Goal: Task Accomplishment & Management: Manage account settings

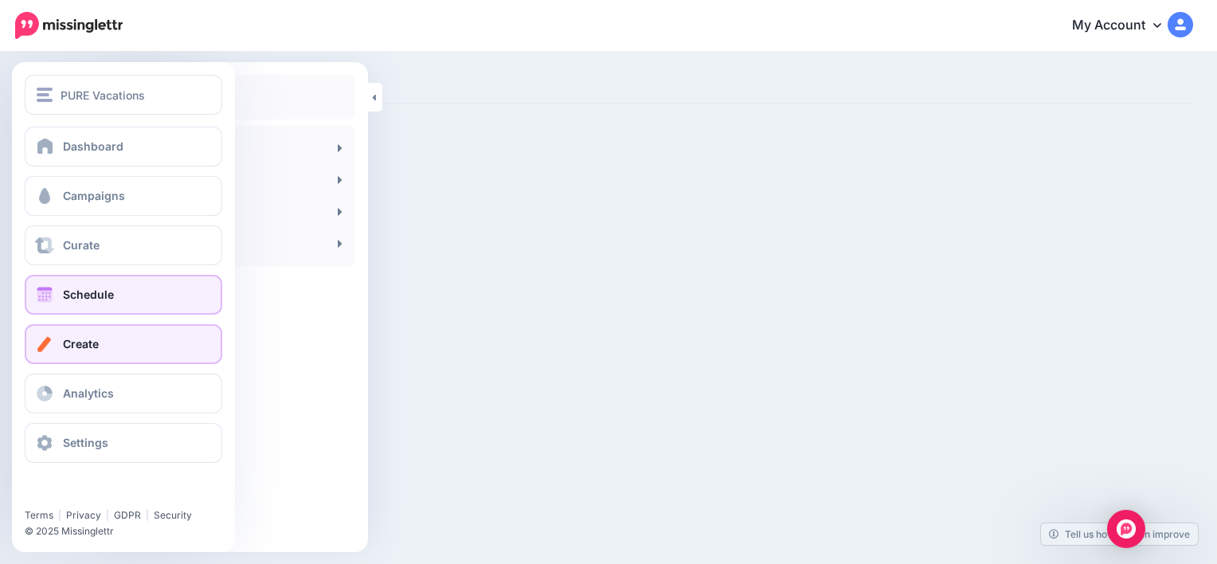
click at [102, 284] on link "Schedule" at bounding box center [124, 295] width 198 height 40
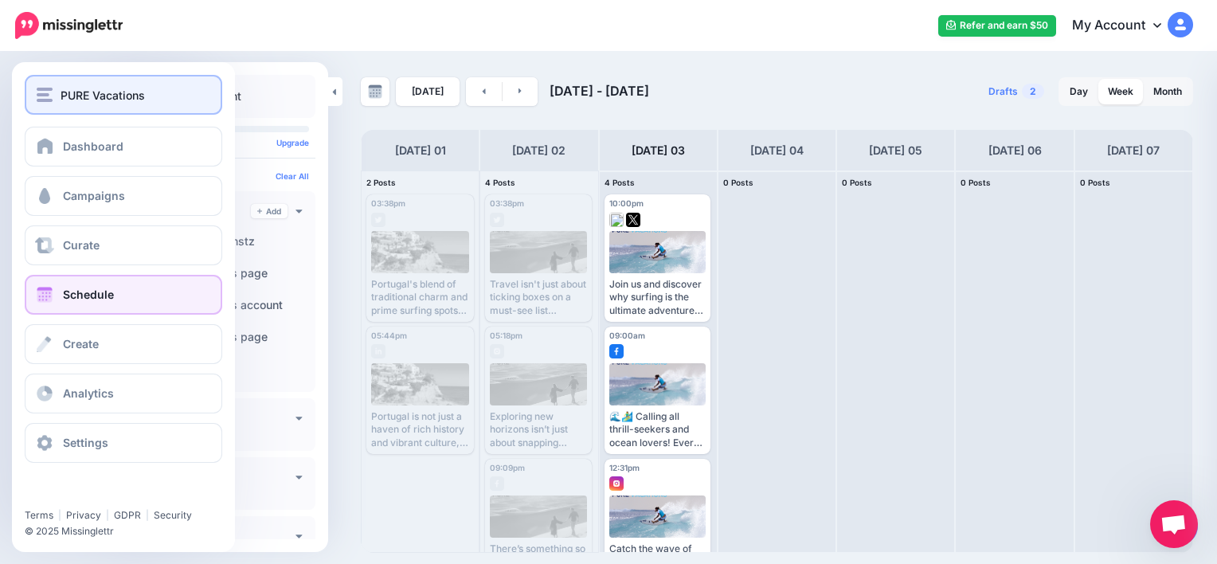
click at [65, 98] on span "PURE Vacations" at bounding box center [103, 95] width 84 height 18
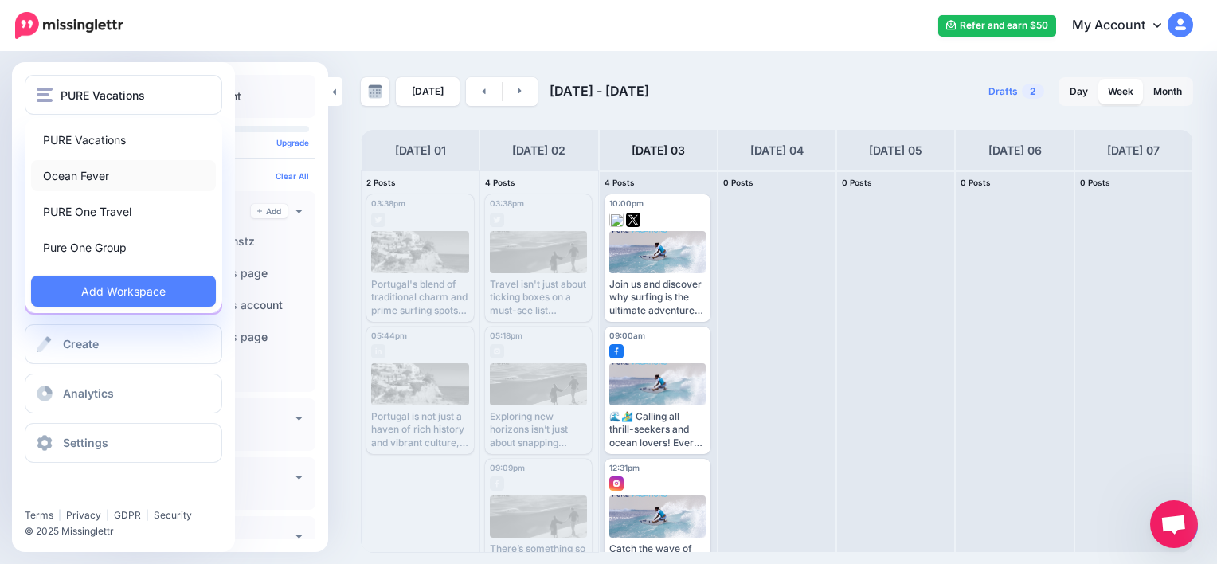
click at [98, 175] on link "Ocean Fever" at bounding box center [123, 175] width 185 height 31
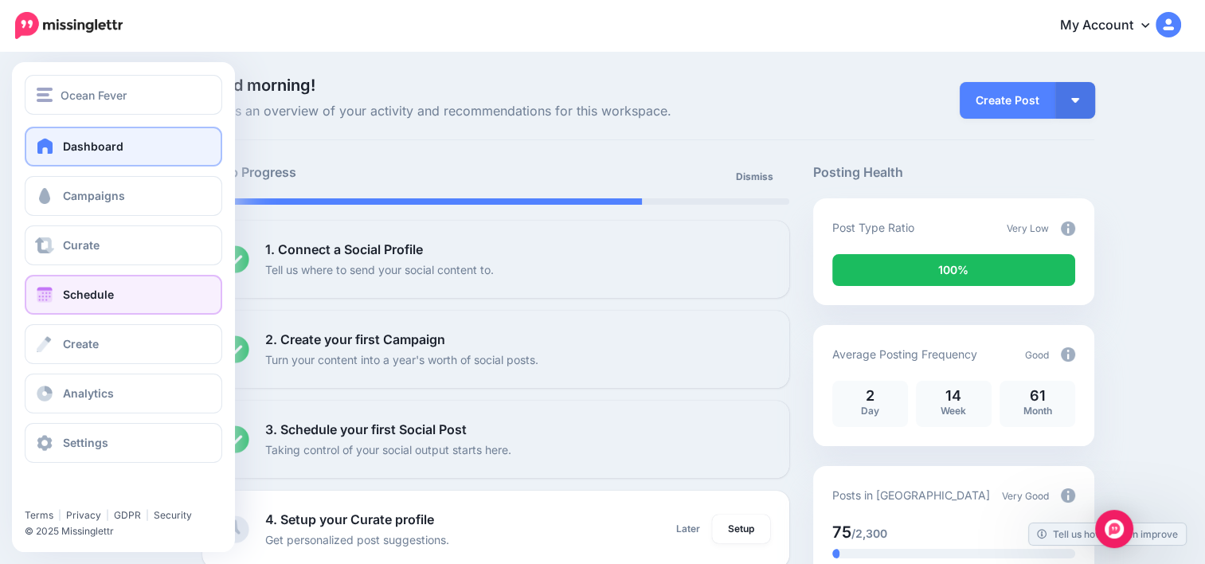
click at [103, 293] on span "Schedule" at bounding box center [88, 295] width 51 height 14
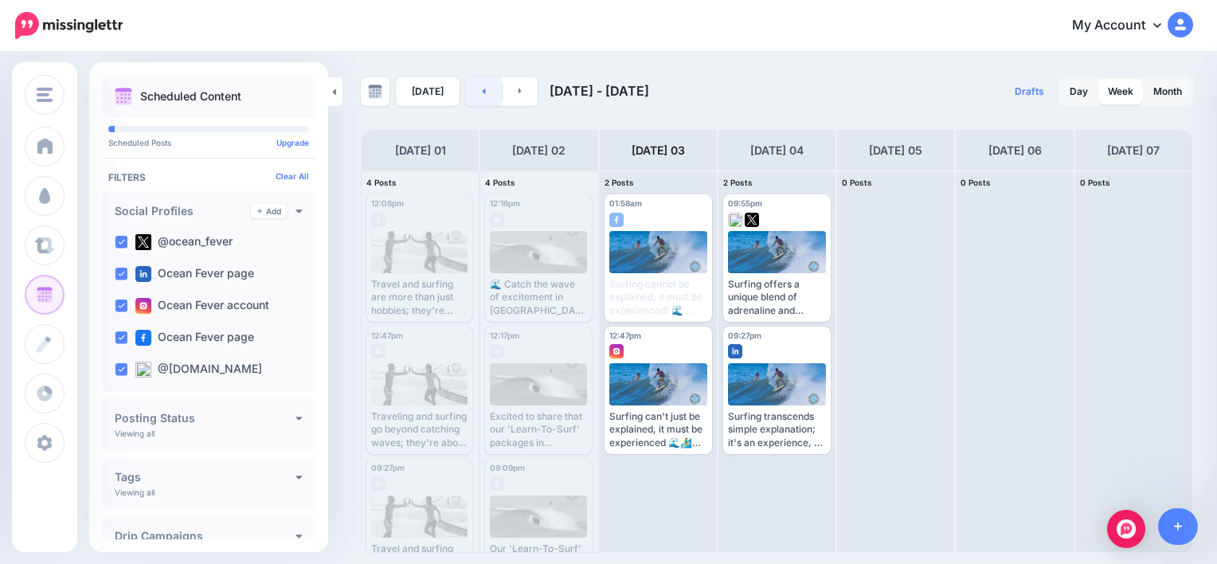
click at [476, 97] on link at bounding box center [484, 91] width 36 height 29
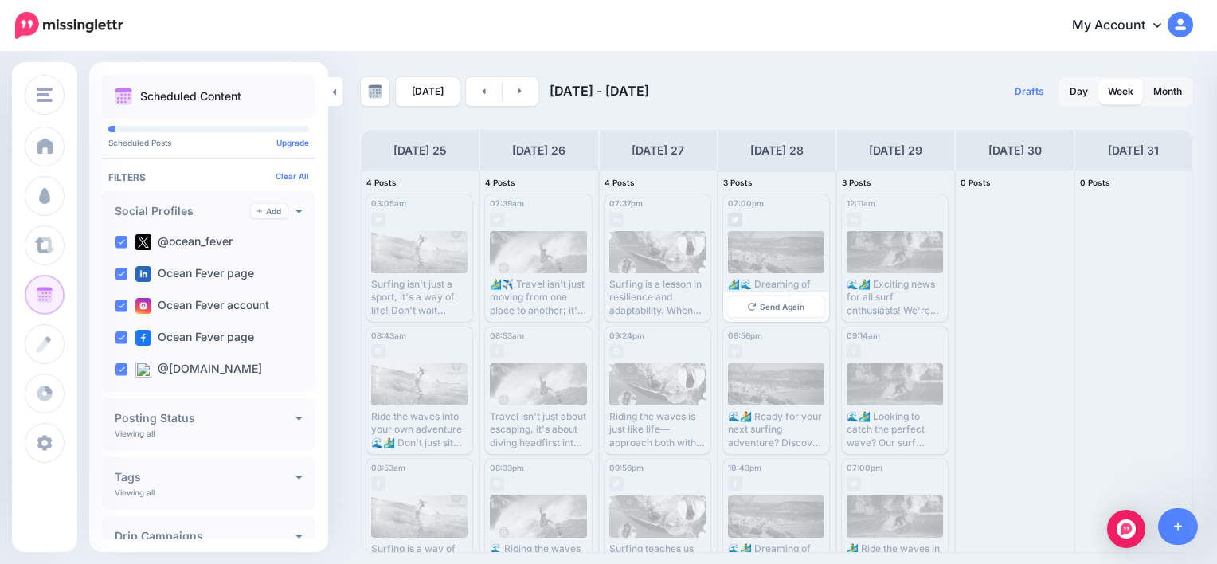
click at [796, 262] on div at bounding box center [776, 252] width 97 height 42
click at [793, 311] on link "Send Again" at bounding box center [776, 306] width 96 height 21
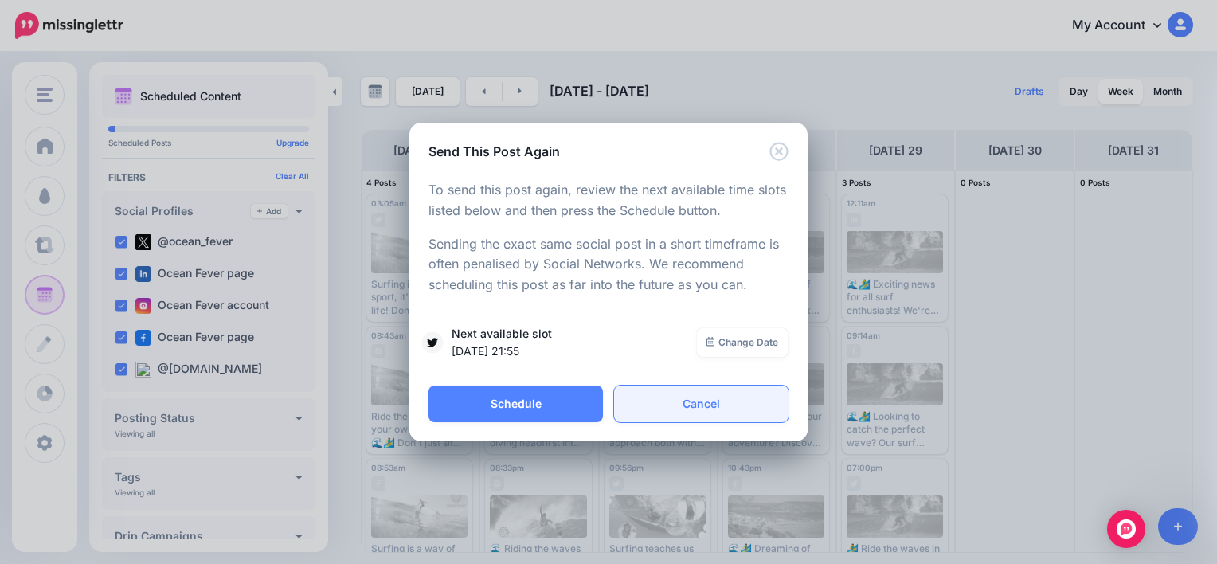
click at [718, 404] on link "Cancel" at bounding box center [701, 404] width 174 height 37
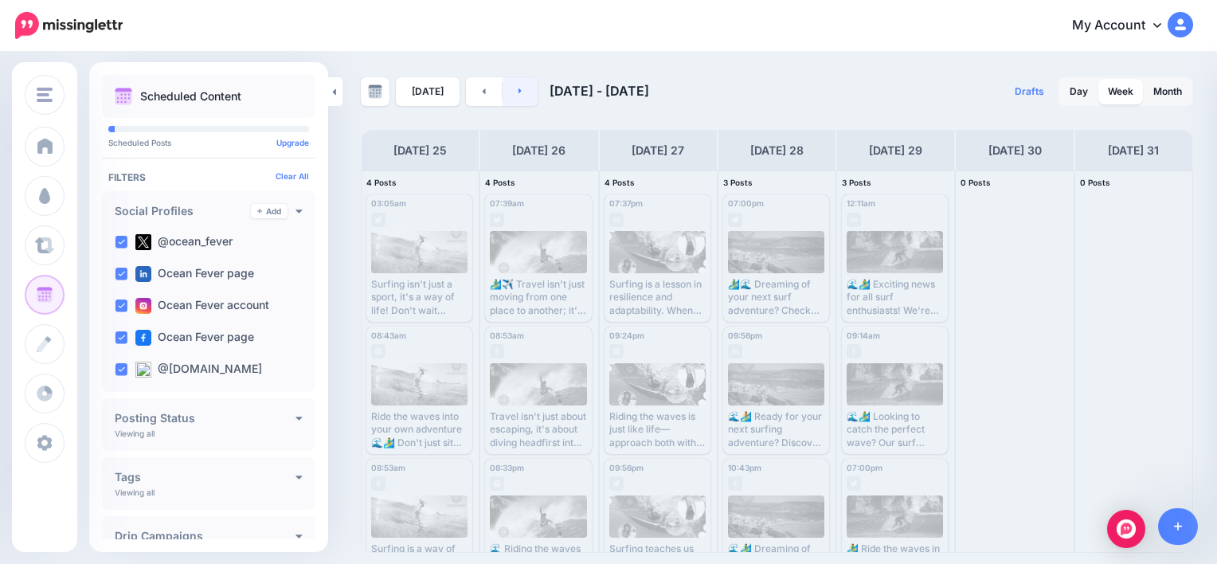
click at [519, 92] on link at bounding box center [521, 91] width 36 height 29
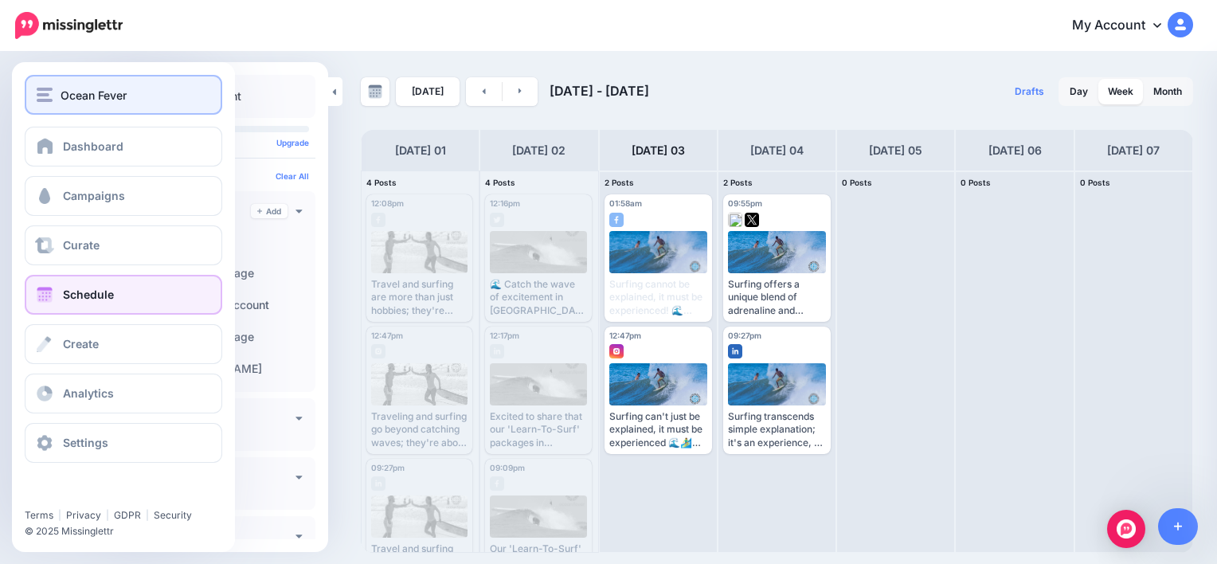
click at [69, 96] on span "Ocean Fever" at bounding box center [94, 95] width 66 height 18
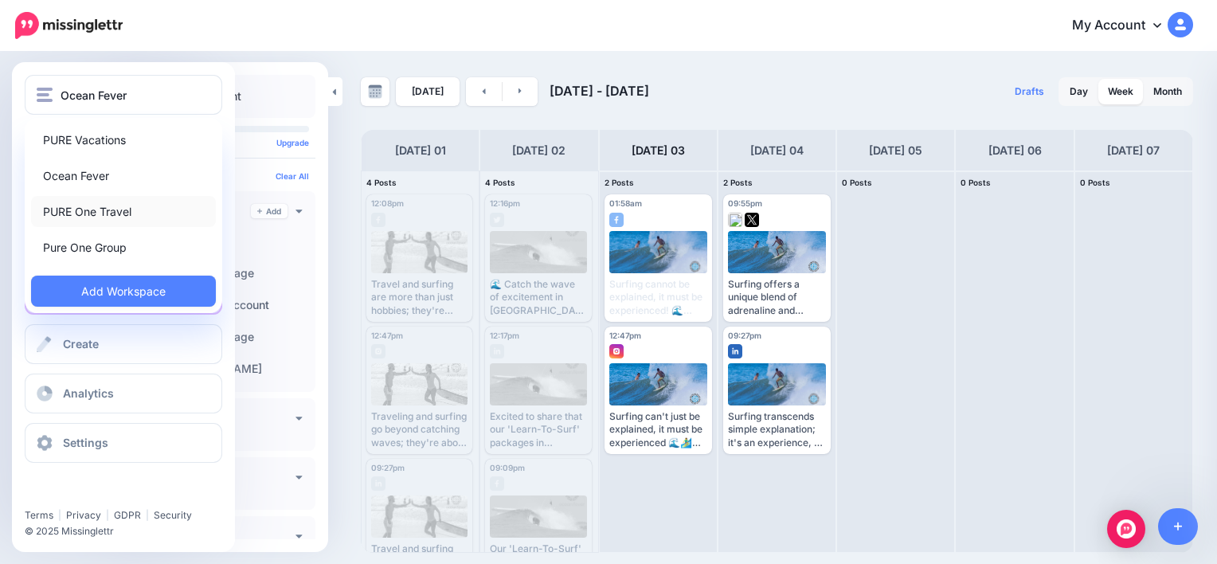
click at [123, 222] on link "PURE One Travel" at bounding box center [123, 211] width 185 height 31
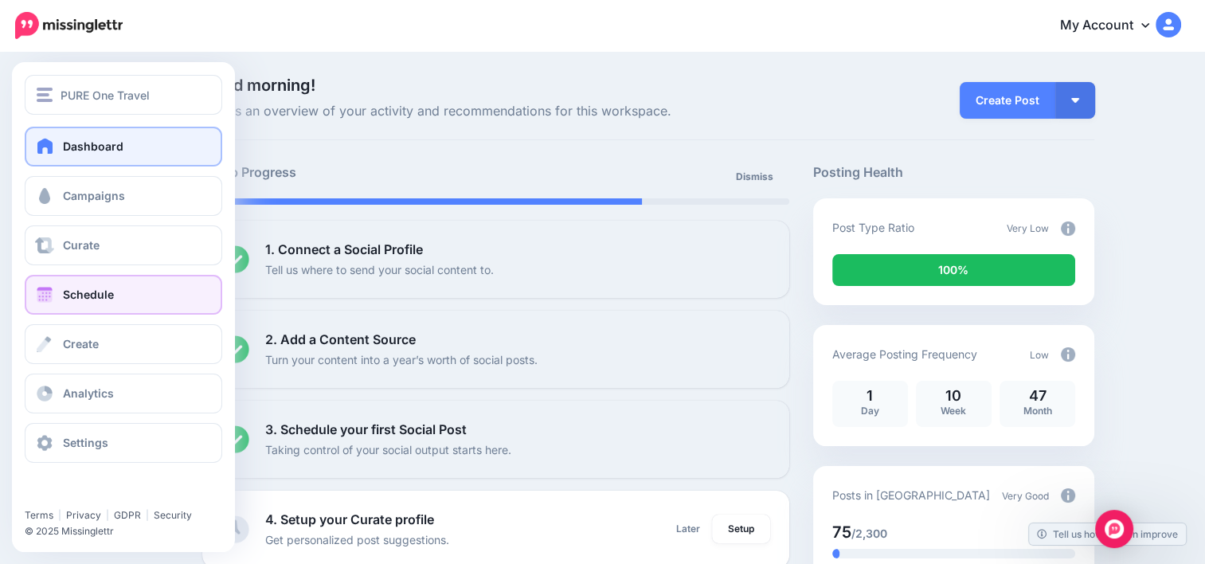
click at [132, 299] on link "Schedule" at bounding box center [124, 295] width 198 height 40
